Goal: Task Accomplishment & Management: Manage account settings

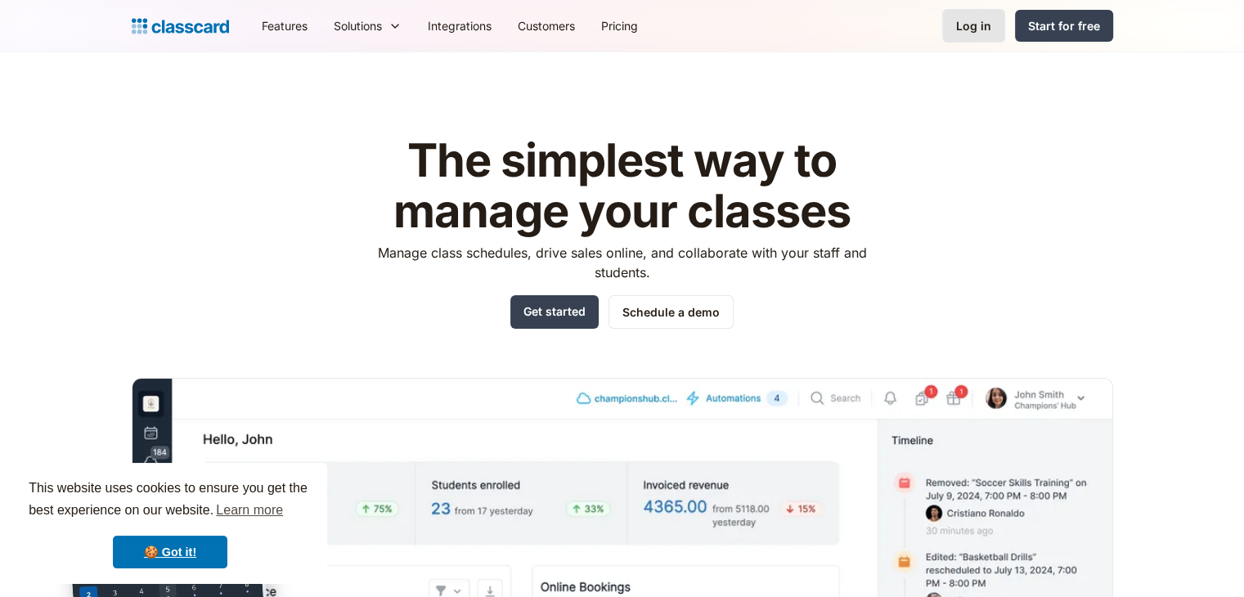
click at [981, 20] on div "Log in" at bounding box center [973, 25] width 35 height 17
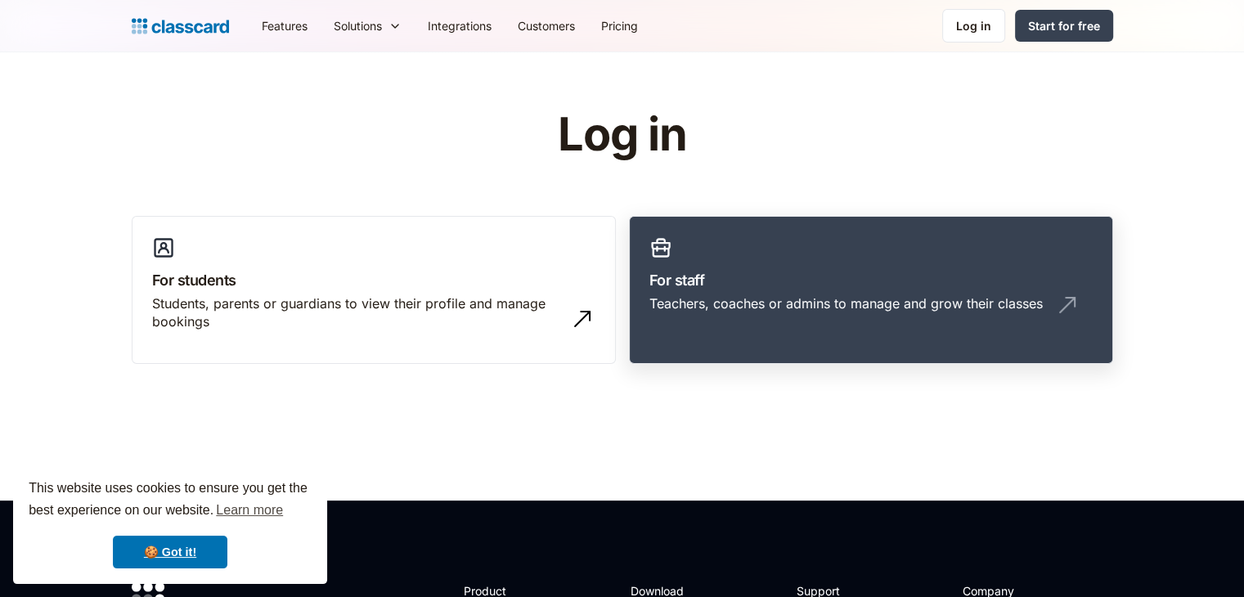
click at [754, 312] on div "Teachers, coaches or admins to manage and grow their classes" at bounding box center [870, 309] width 443 height 31
